Goal: Task Accomplishment & Management: Manage account settings

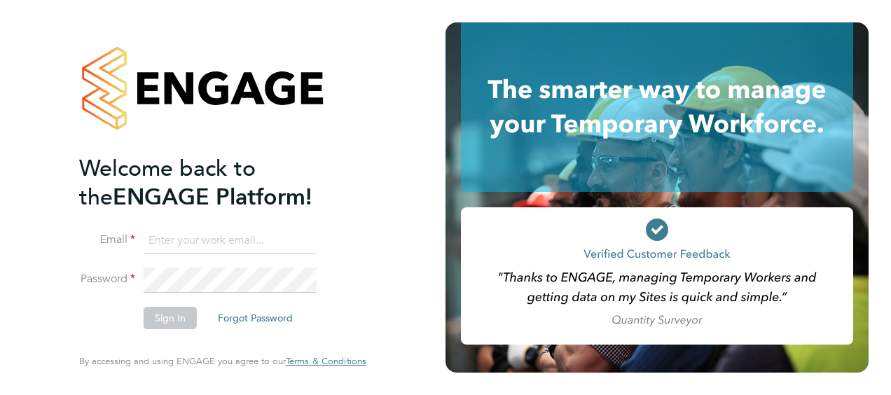
type input "charlie.regan@vistry.co.uk"
click at [169, 310] on button "Sign In" at bounding box center [170, 318] width 53 height 22
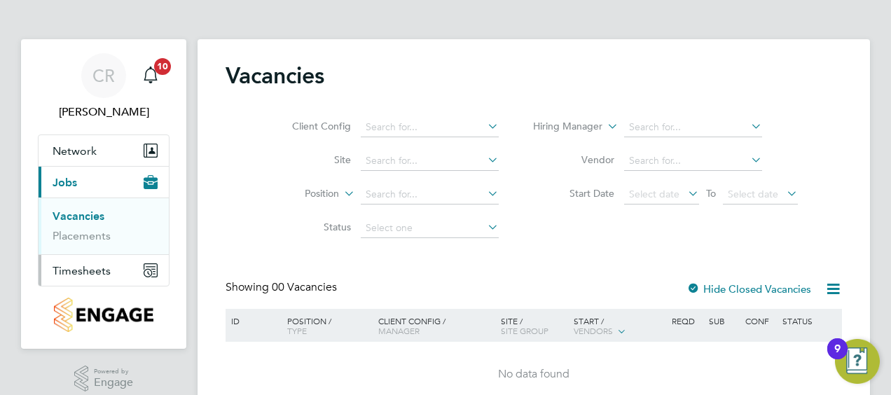
click at [87, 270] on span "Timesheets" at bounding box center [82, 270] width 58 height 13
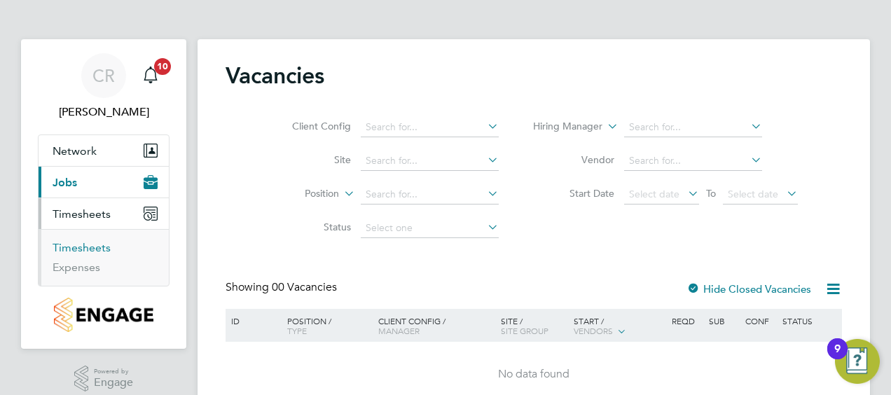
click at [90, 244] on link "Timesheets" at bounding box center [82, 247] width 58 height 13
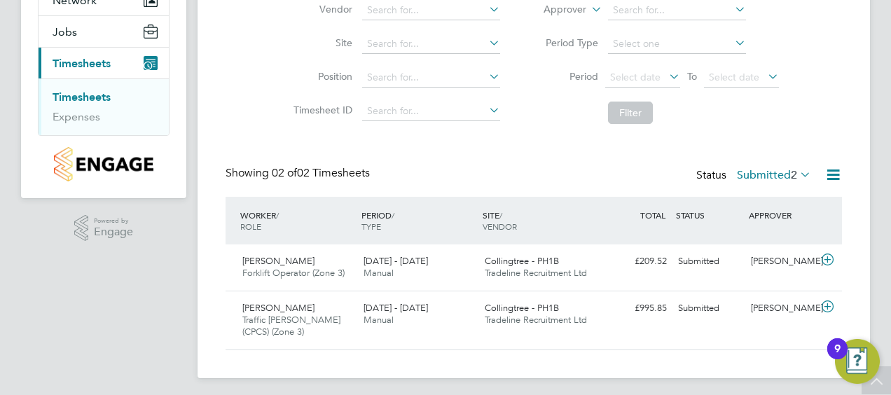
scroll to position [151, 0]
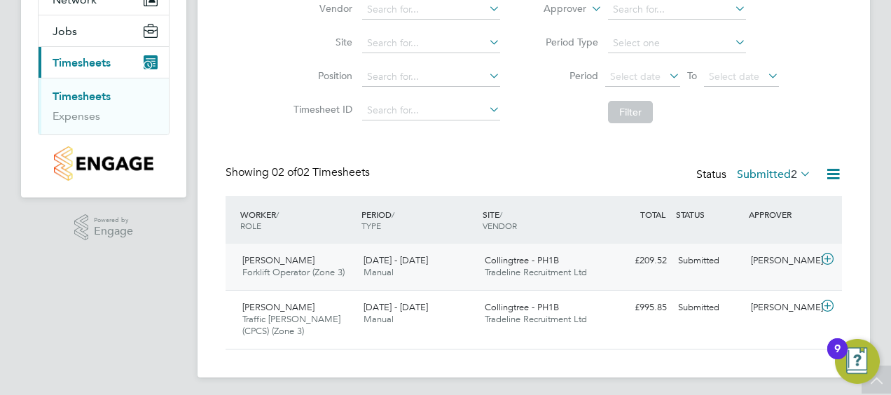
click at [375, 270] on span "Manual" at bounding box center [378, 272] width 30 height 12
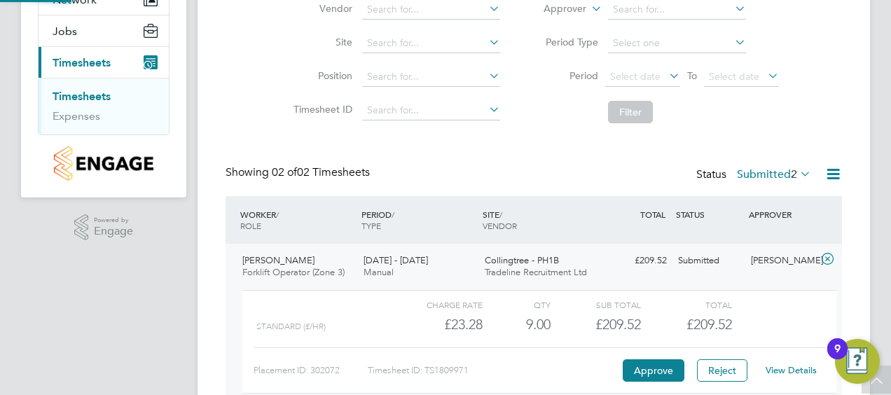
scroll to position [24, 137]
click at [639, 366] on button "Approve" at bounding box center [653, 370] width 62 height 22
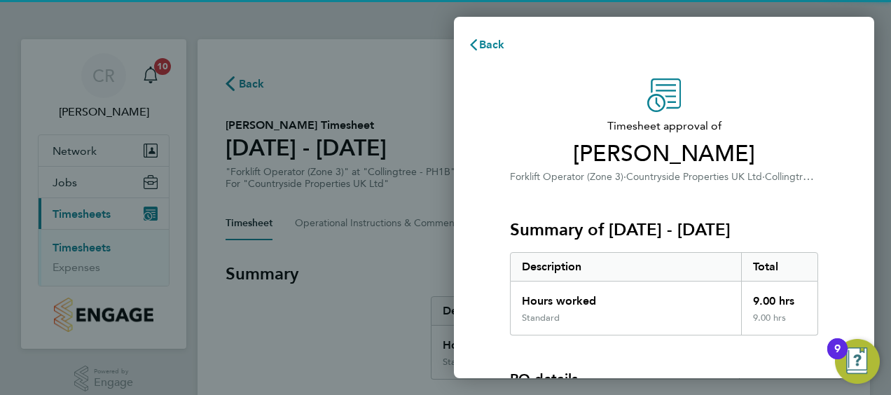
scroll to position [195, 0]
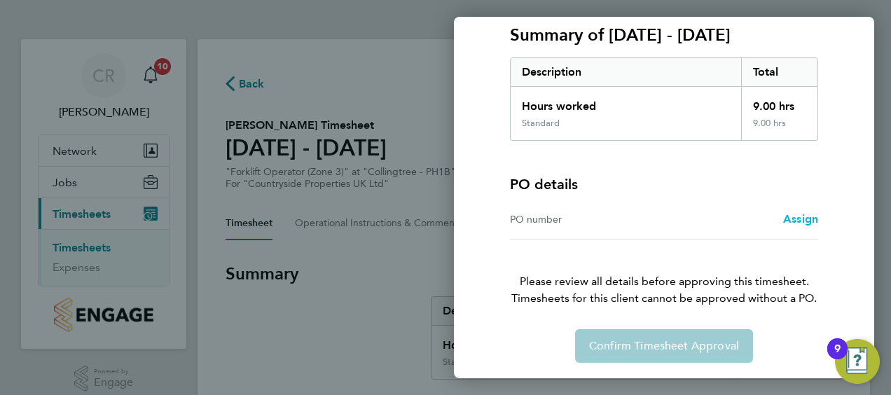
click at [791, 214] on span "Assign" at bounding box center [800, 218] width 35 height 13
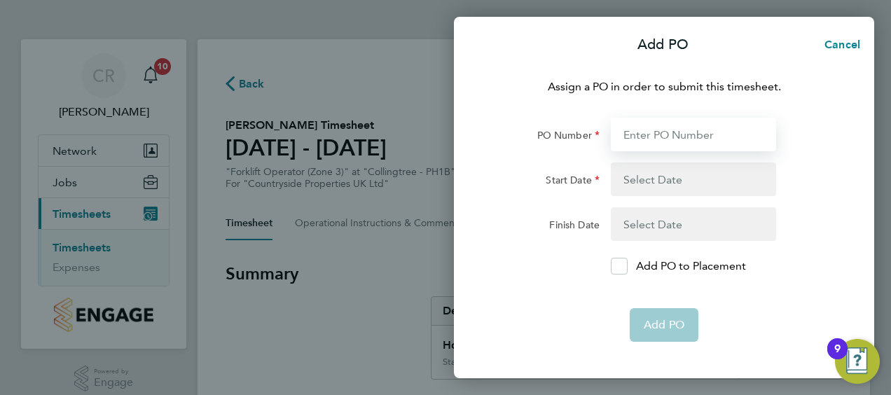
click at [662, 141] on input "PO Number" at bounding box center [693, 135] width 165 height 34
type input "1919"
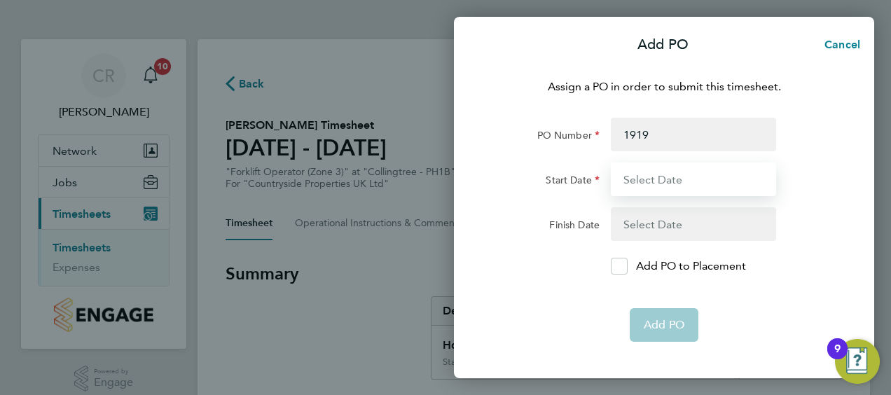
type input "[DATE]"
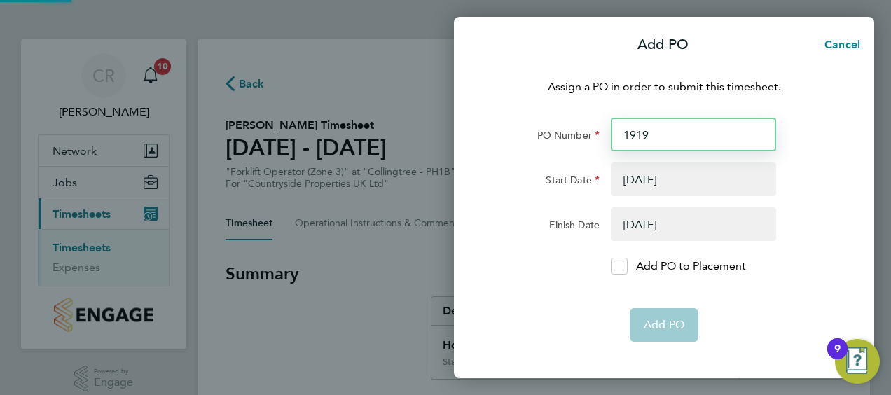
type input "[DATE]"
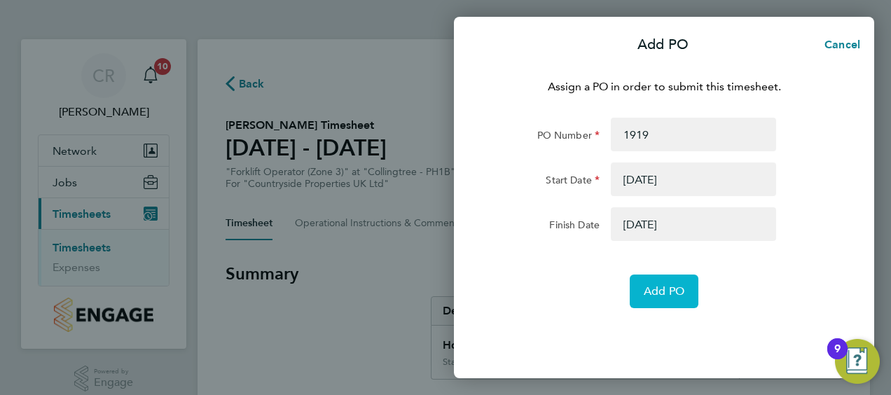
click at [654, 278] on button "Add PO" at bounding box center [663, 291] width 69 height 34
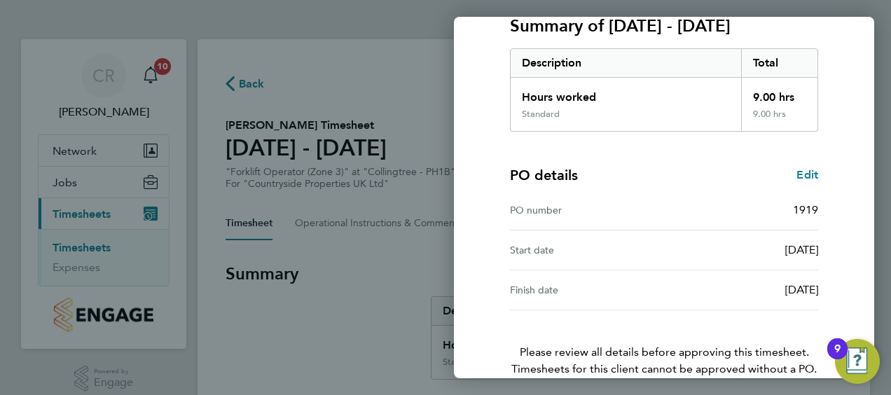
scroll to position [274, 0]
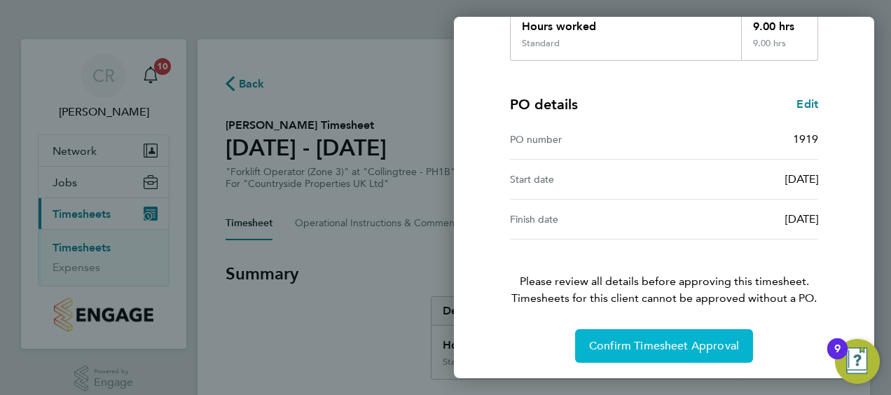
click at [646, 335] on button "Confirm Timesheet Approval" at bounding box center [664, 346] width 178 height 34
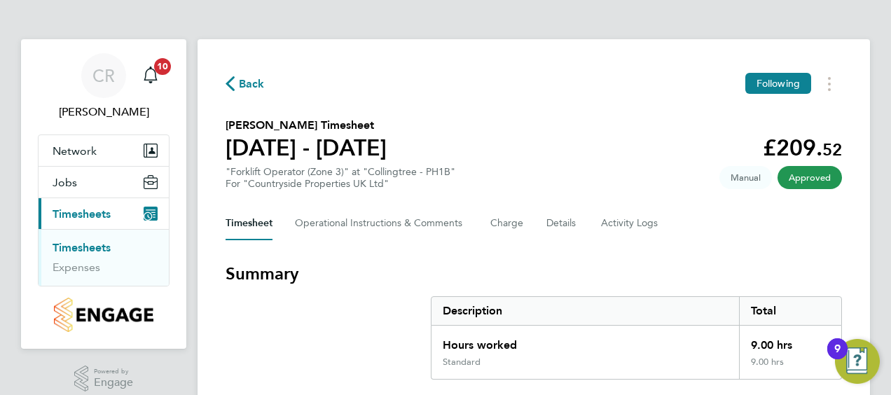
click at [102, 247] on link "Timesheets" at bounding box center [82, 247] width 58 height 13
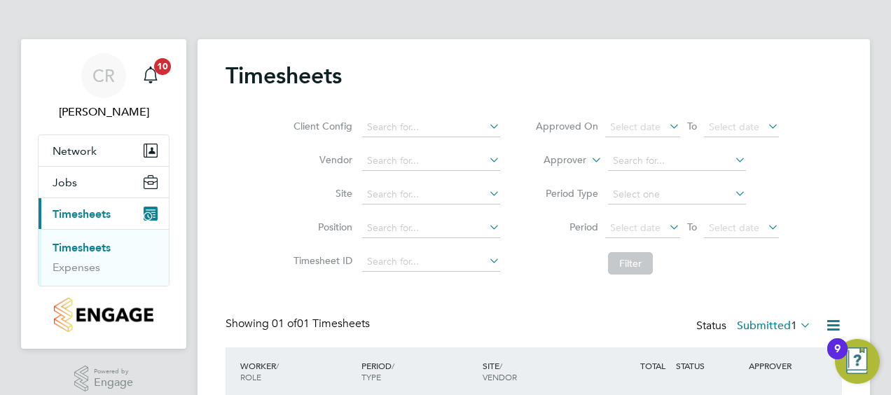
scroll to position [108, 0]
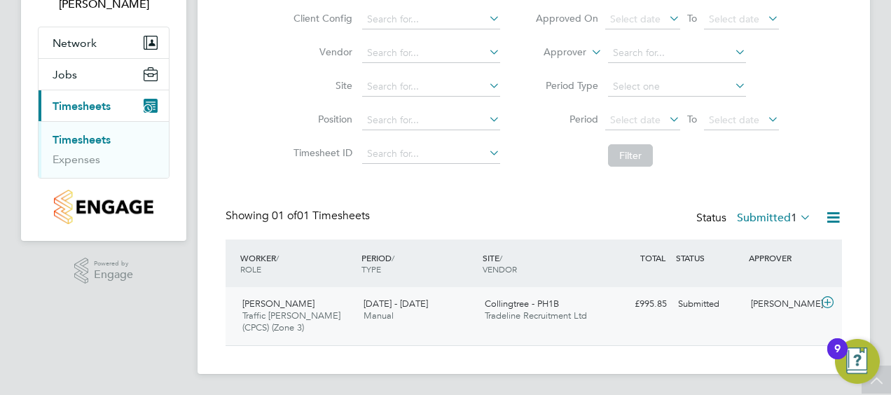
click at [356, 313] on div "[PERSON_NAME] Traffic [PERSON_NAME] (CPCS) (Zone 3) [DATE] - [DATE]" at bounding box center [297, 316] width 121 height 47
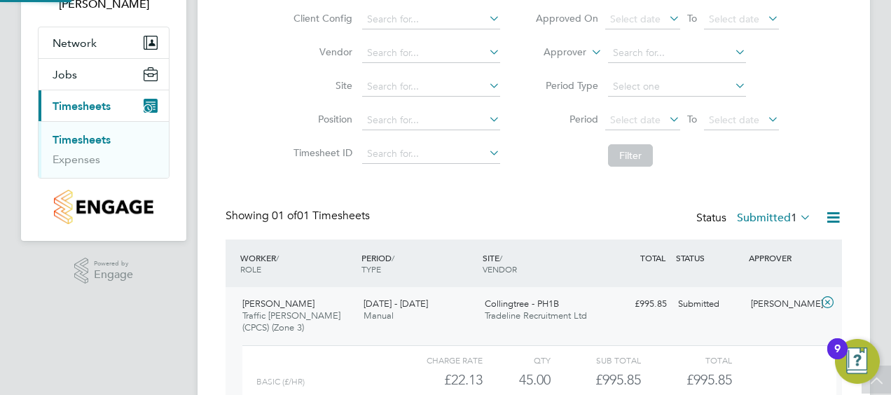
scroll to position [24, 137]
click at [463, 319] on div "[DATE] - [DATE] Manual" at bounding box center [418, 310] width 121 height 35
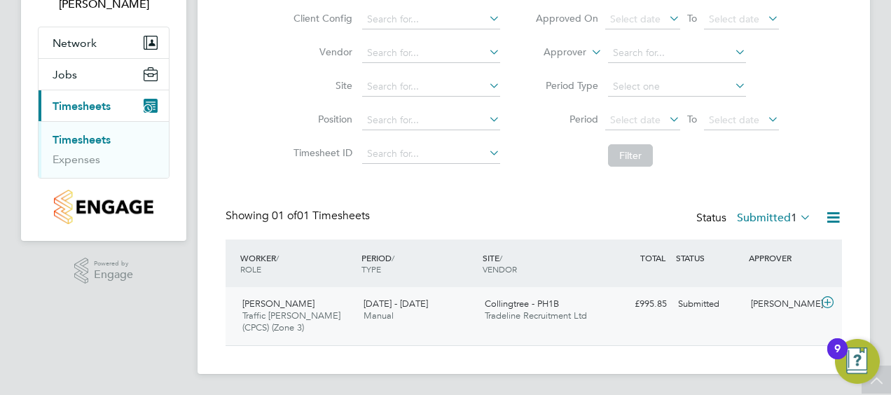
click at [444, 303] on div "[DATE] - [DATE] Manual" at bounding box center [418, 310] width 121 height 35
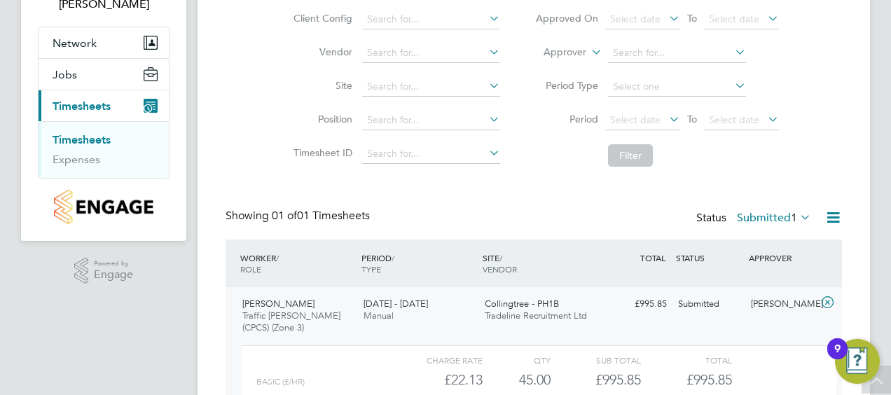
scroll to position [237, 0]
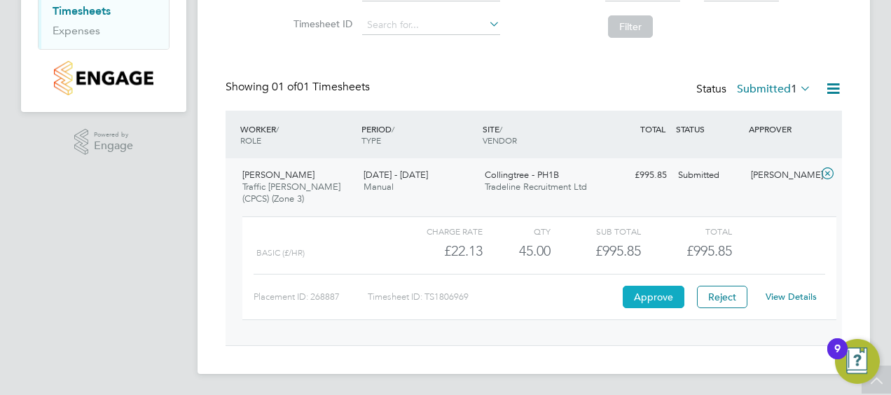
click at [639, 296] on button "Approve" at bounding box center [653, 297] width 62 height 22
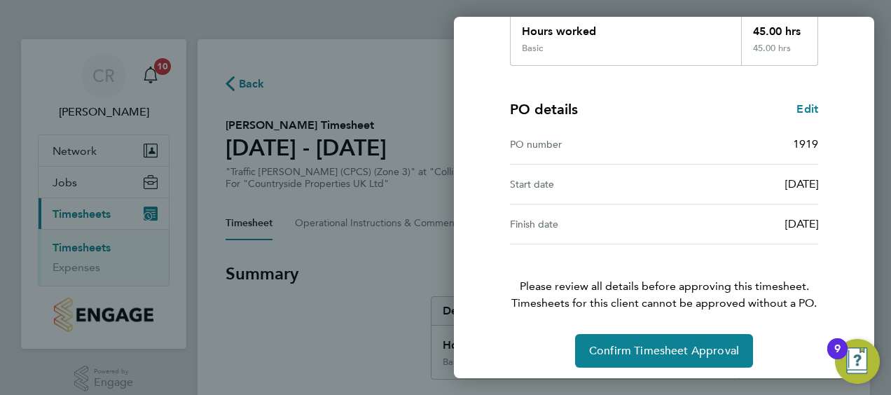
scroll to position [274, 0]
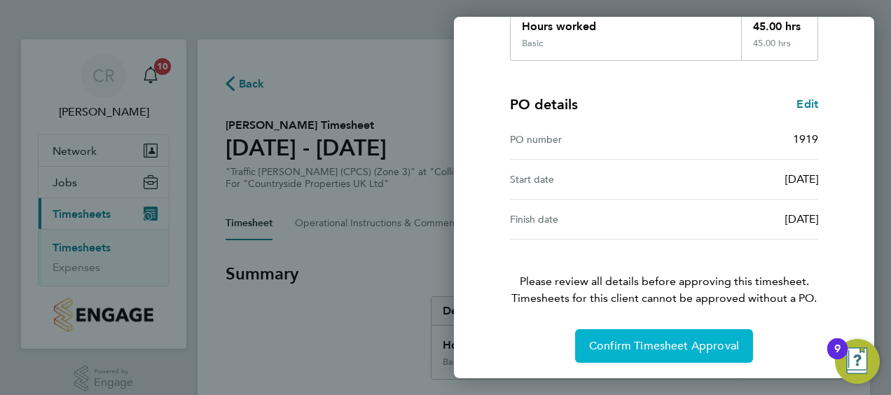
click at [636, 340] on span "Confirm Timesheet Approval" at bounding box center [664, 346] width 150 height 14
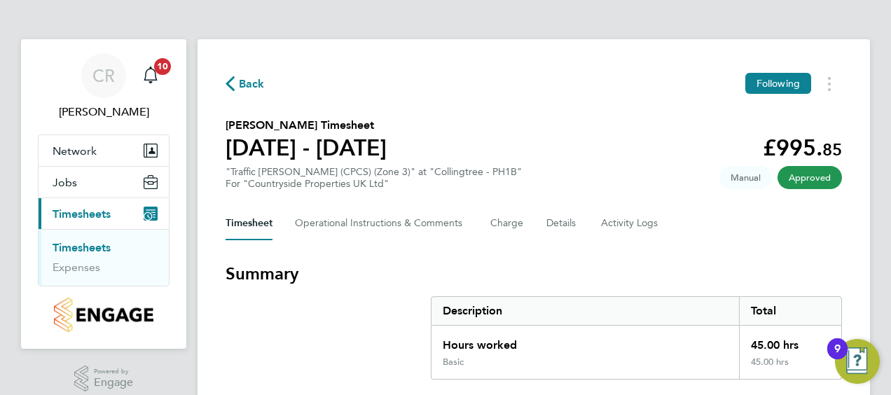
click at [99, 208] on span "Timesheets" at bounding box center [82, 213] width 58 height 13
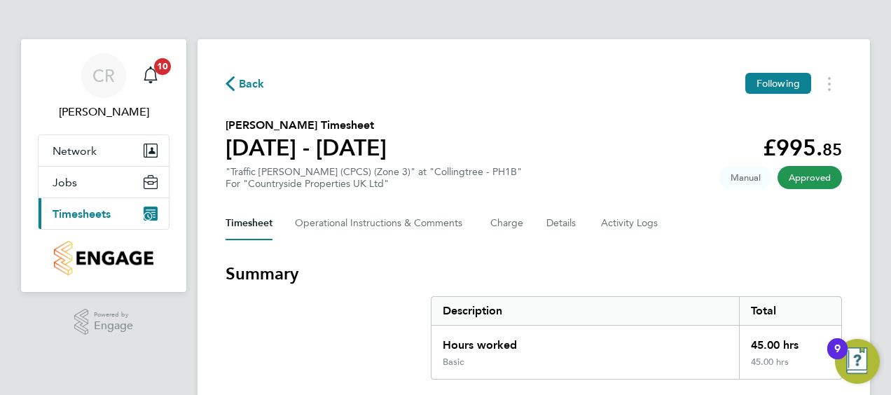
click at [99, 208] on span "Timesheets" at bounding box center [82, 213] width 58 height 13
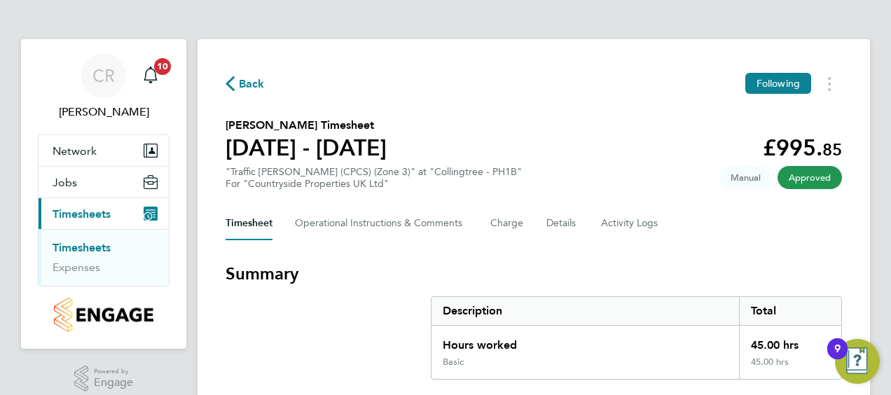
click at [99, 245] on link "Timesheets" at bounding box center [82, 247] width 58 height 13
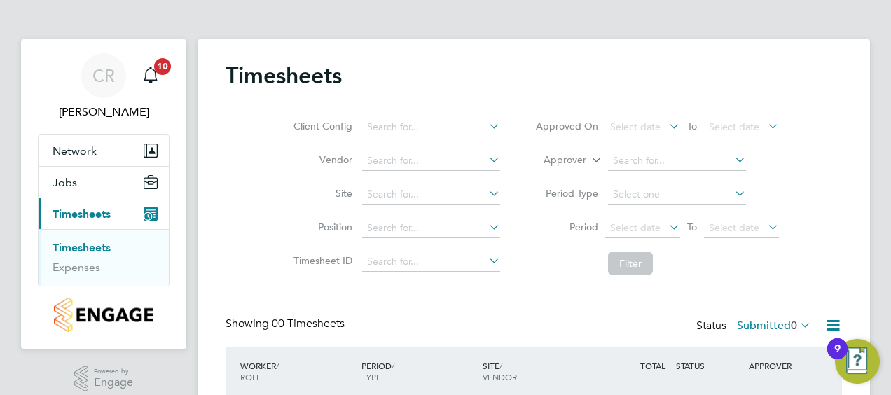
scroll to position [115, 0]
